Goal: Information Seeking & Learning: Learn about a topic

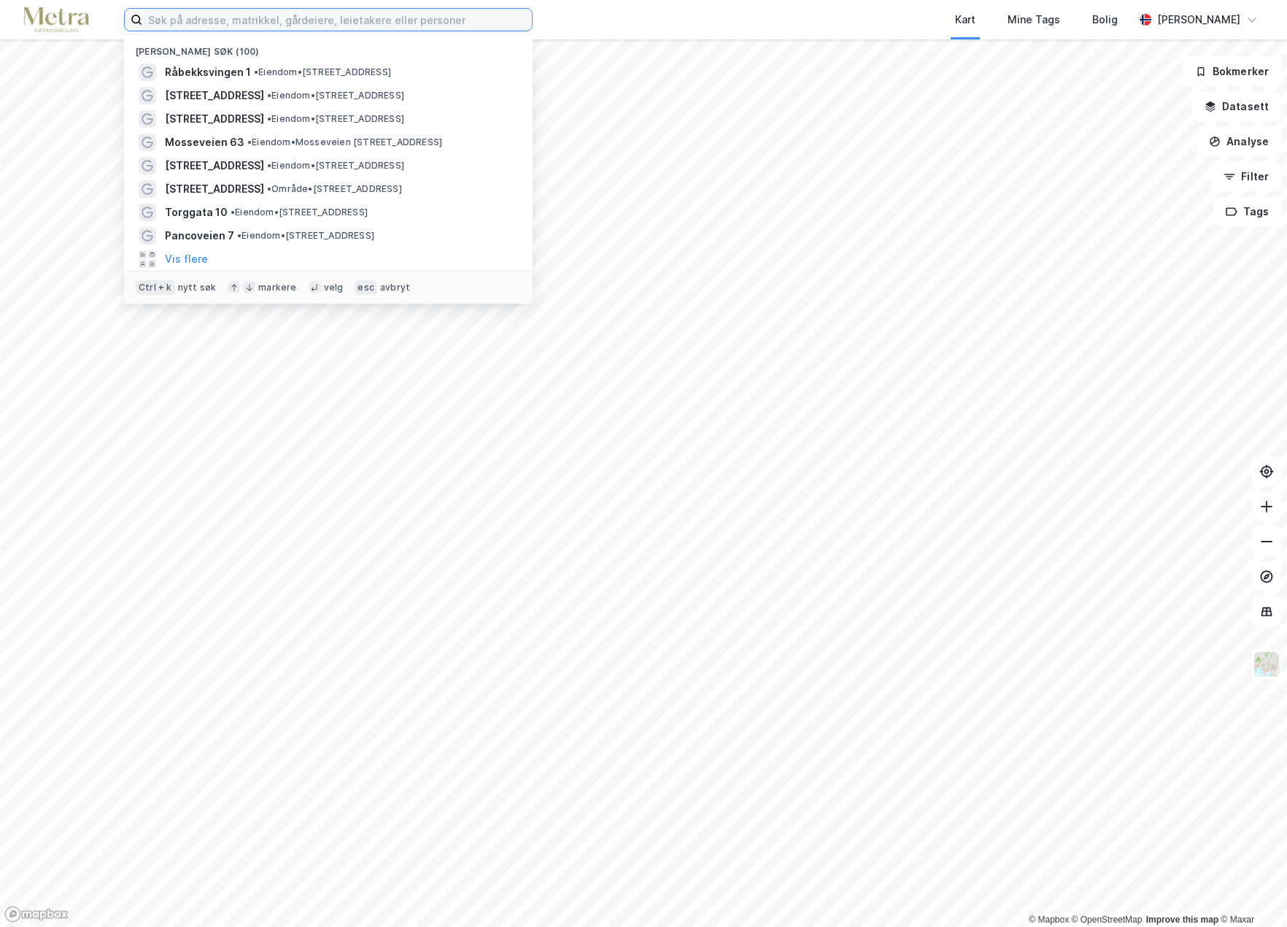
click at [270, 19] on input at bounding box center [337, 20] width 390 height 22
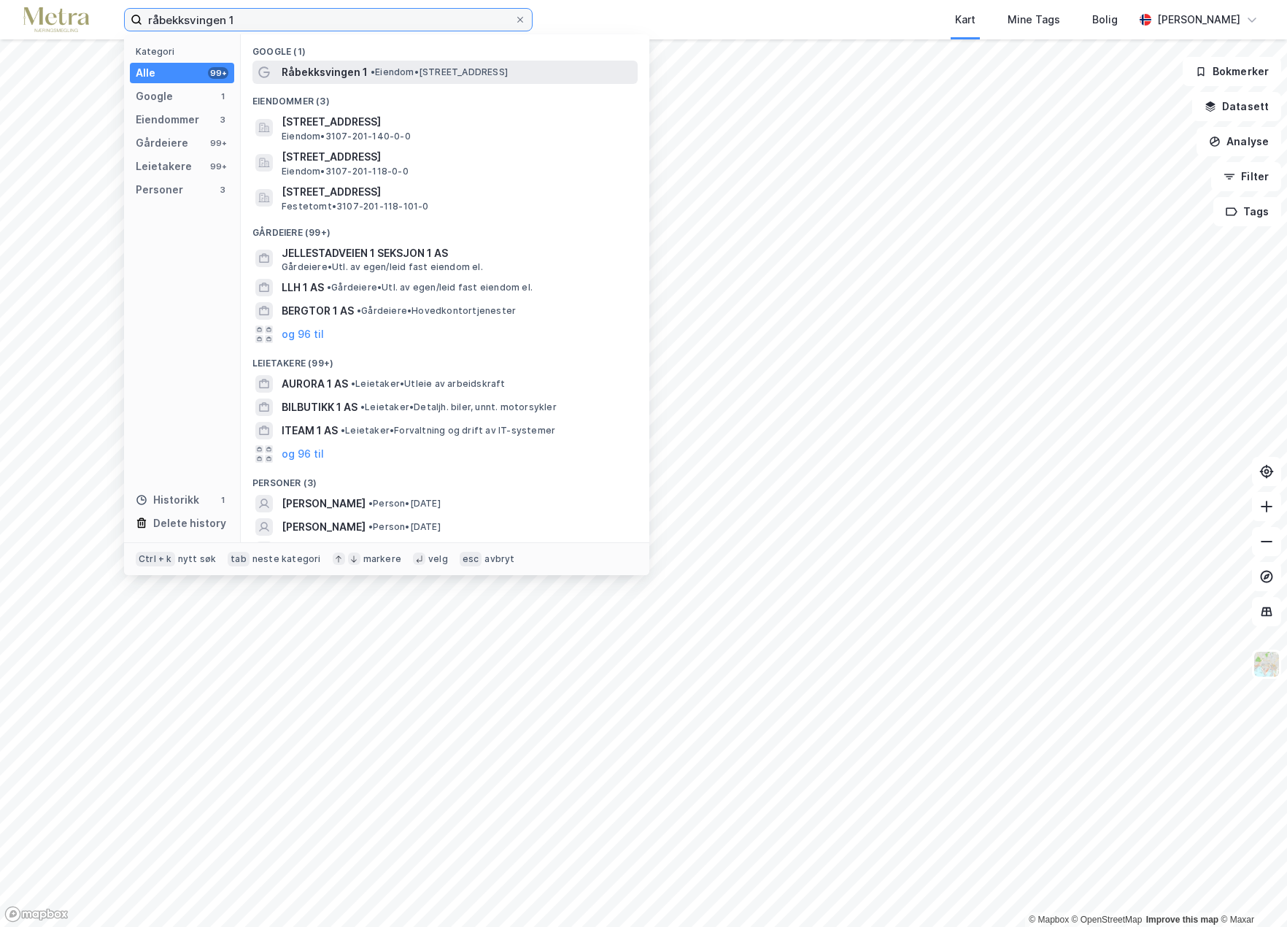
type input "råbekksvingen 1"
click at [339, 72] on span "Råbekksvingen 1" at bounding box center [325, 72] width 86 height 18
